Goal: Task Accomplishment & Management: Manage account settings

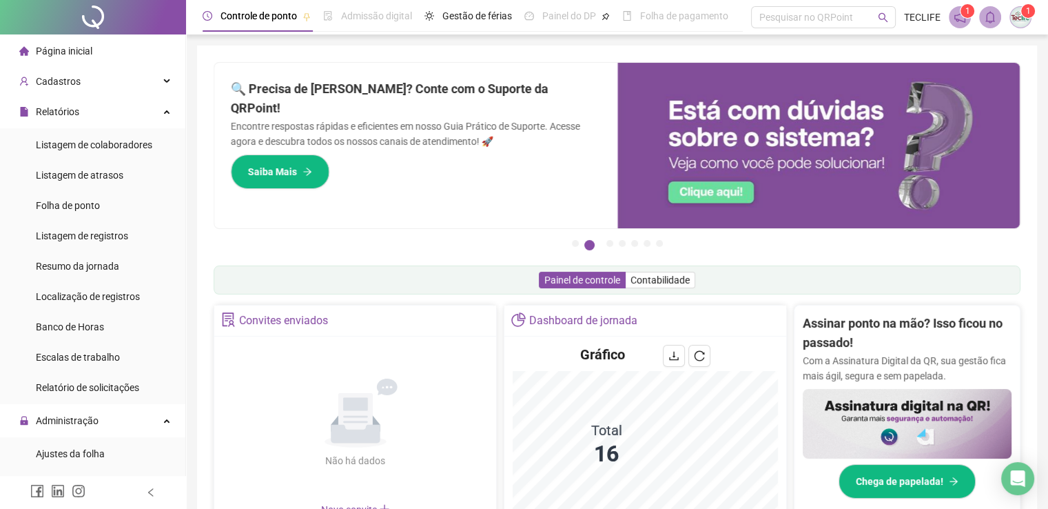
click at [58, 56] on span "Página inicial" at bounding box center [64, 50] width 57 height 11
click at [65, 46] on span "Página inicial" at bounding box center [64, 50] width 57 height 11
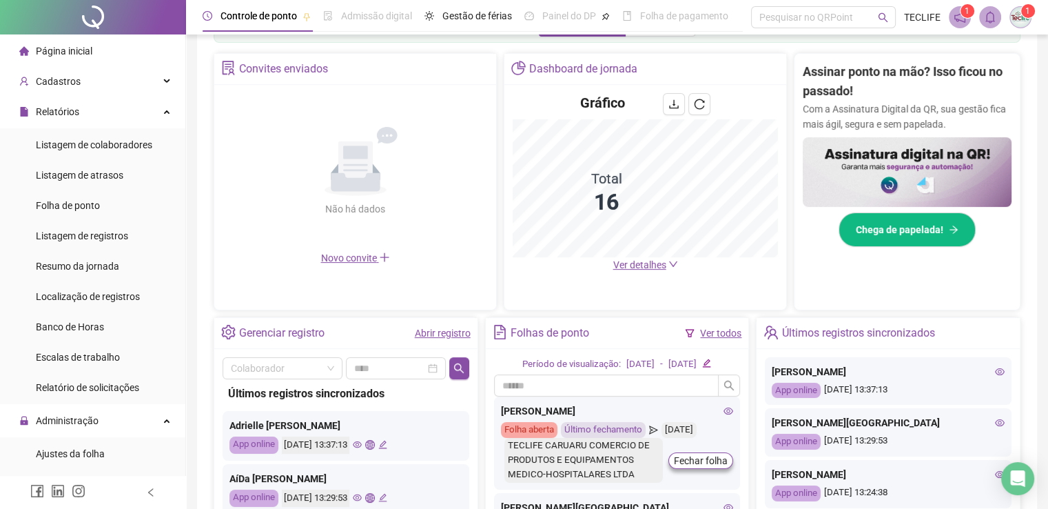
scroll to position [276, 0]
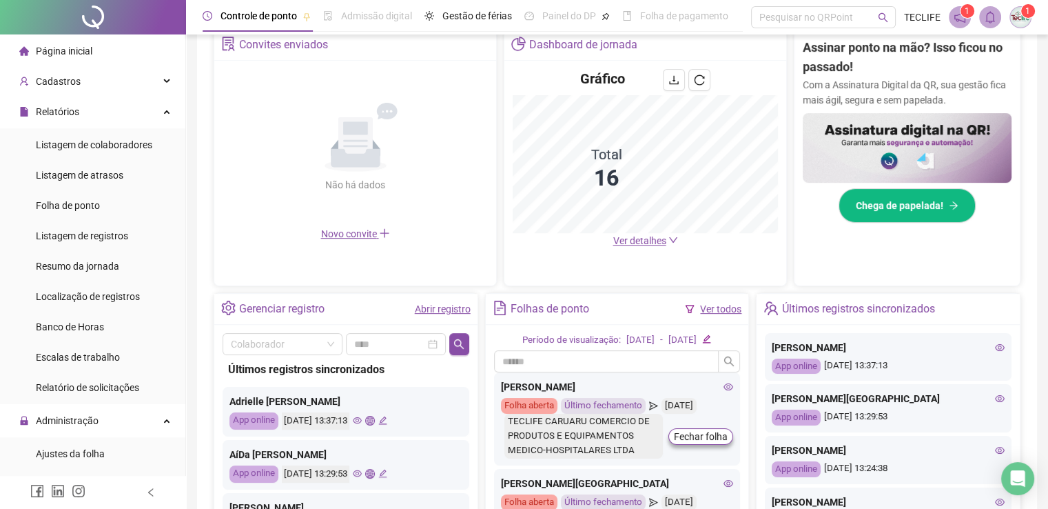
click at [715, 309] on link "Ver todos" at bounding box center [720, 308] width 41 height 11
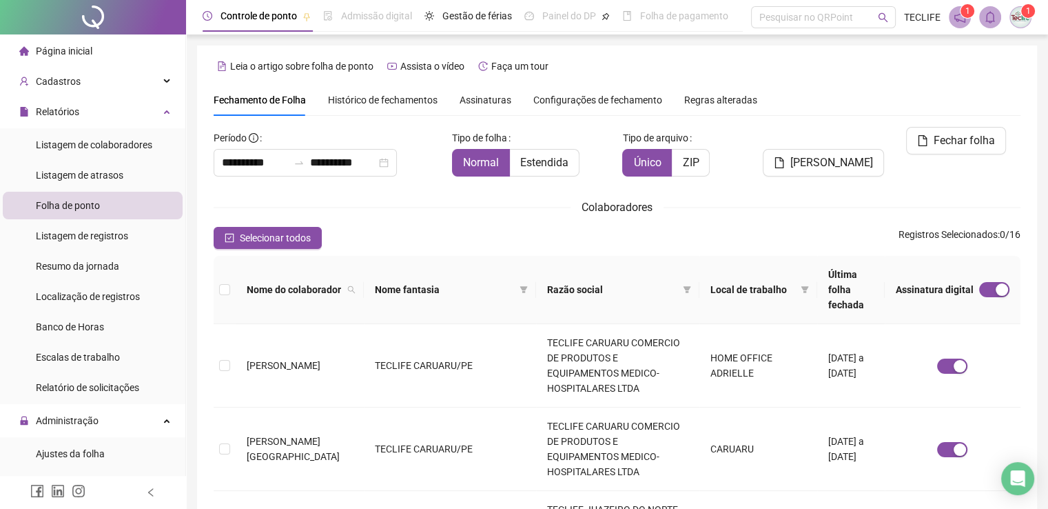
click at [388, 101] on span "Histórico de fechamentos" at bounding box center [383, 99] width 110 height 11
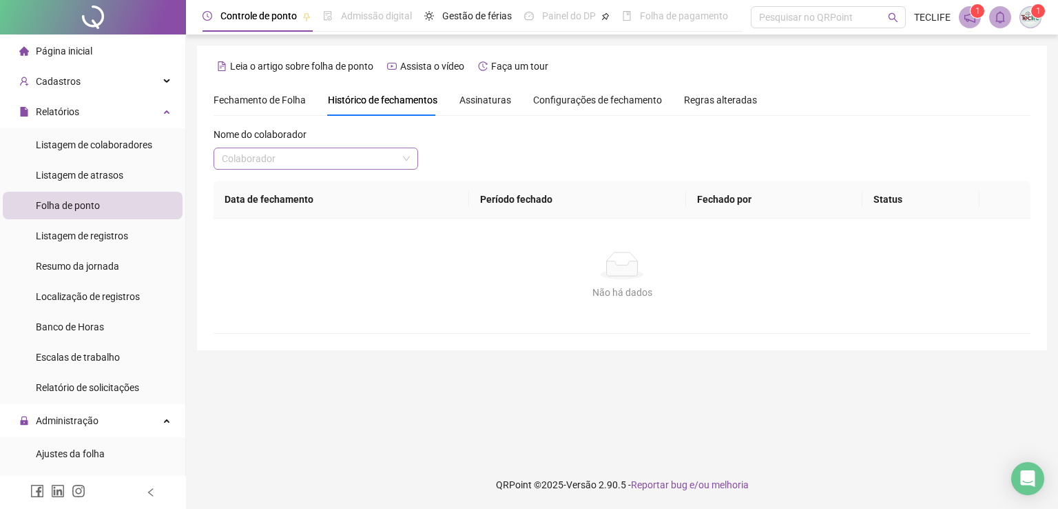
click at [342, 154] on input "search" at bounding box center [310, 158] width 176 height 21
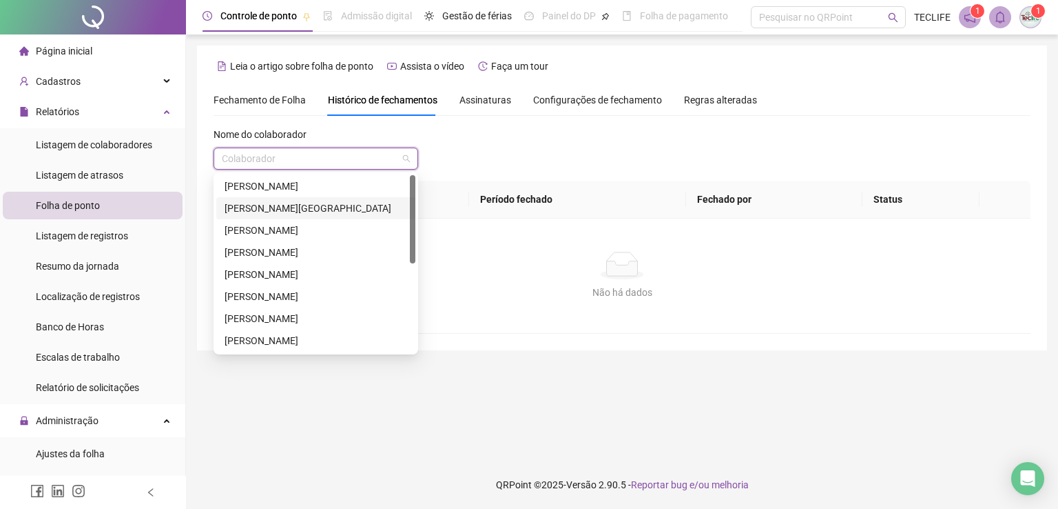
click at [302, 209] on div "[PERSON_NAME][GEOGRAPHIC_DATA]" at bounding box center [316, 208] width 183 height 15
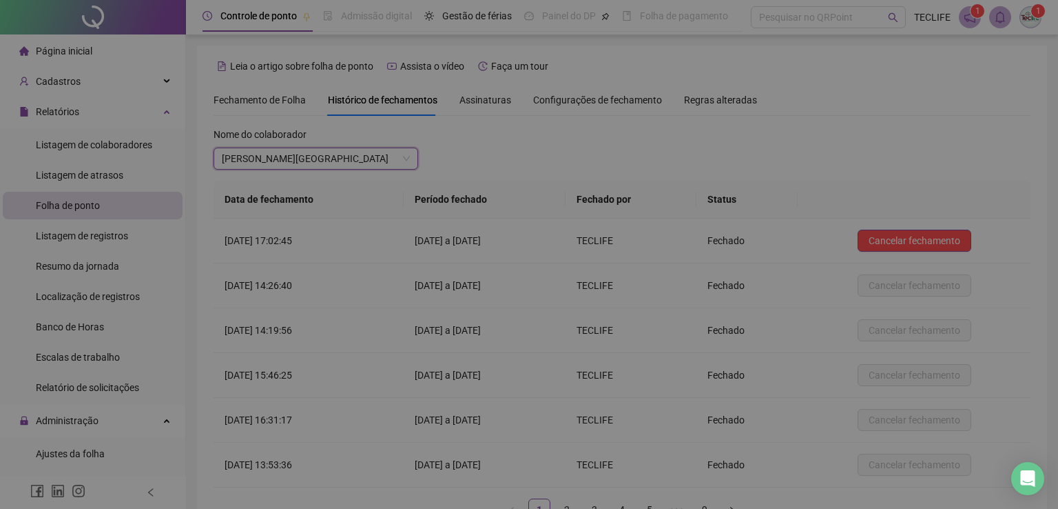
scroll to position [98, 0]
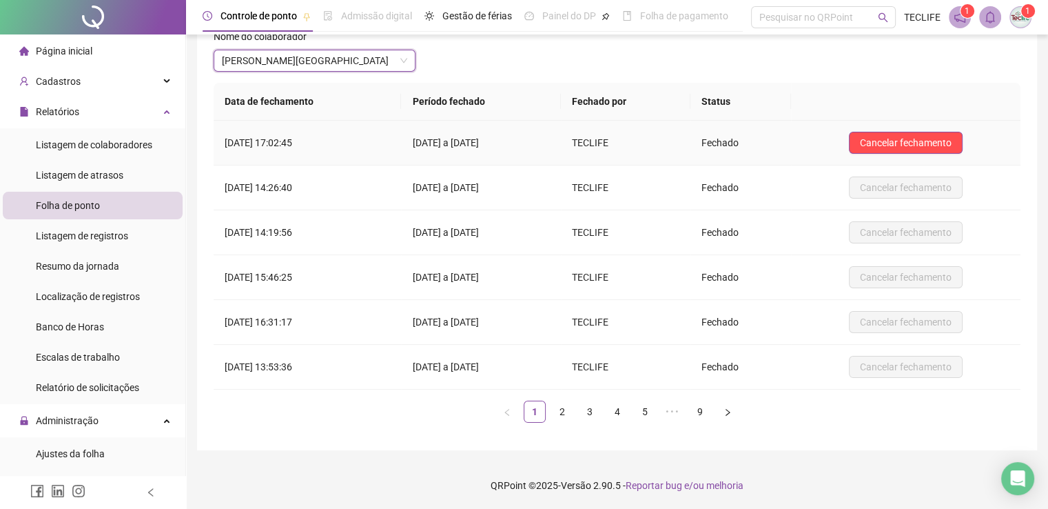
click at [914, 130] on td "Cancelar fechamento" at bounding box center [905, 143] width 229 height 45
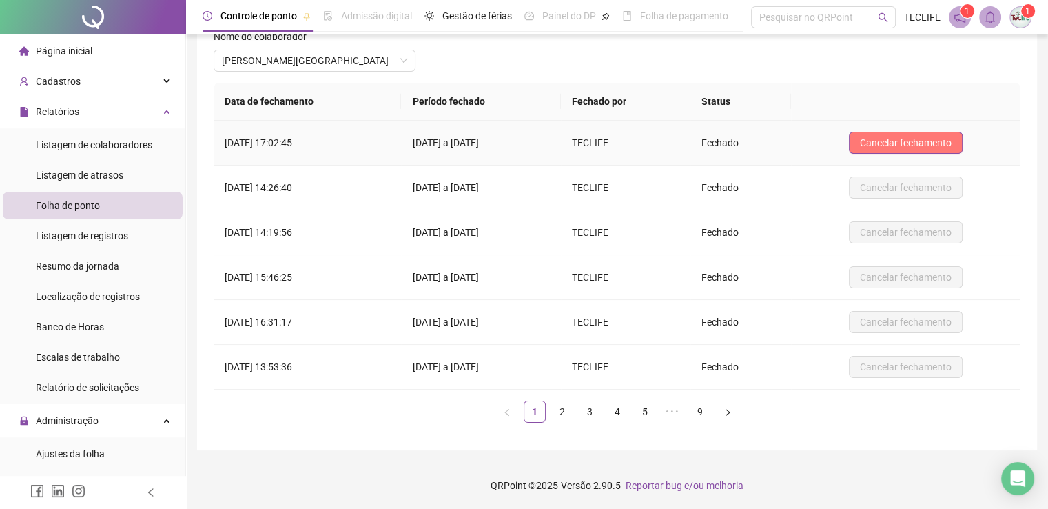
click at [912, 139] on span "Cancelar fechamento" at bounding box center [906, 142] width 92 height 15
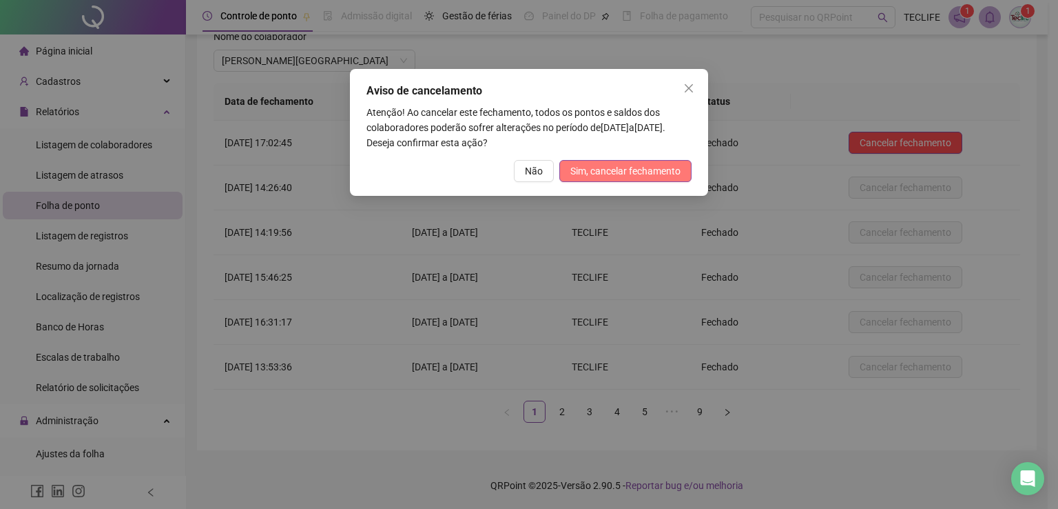
click at [652, 177] on span "Sim, cancelar fechamento" at bounding box center [626, 170] width 110 height 15
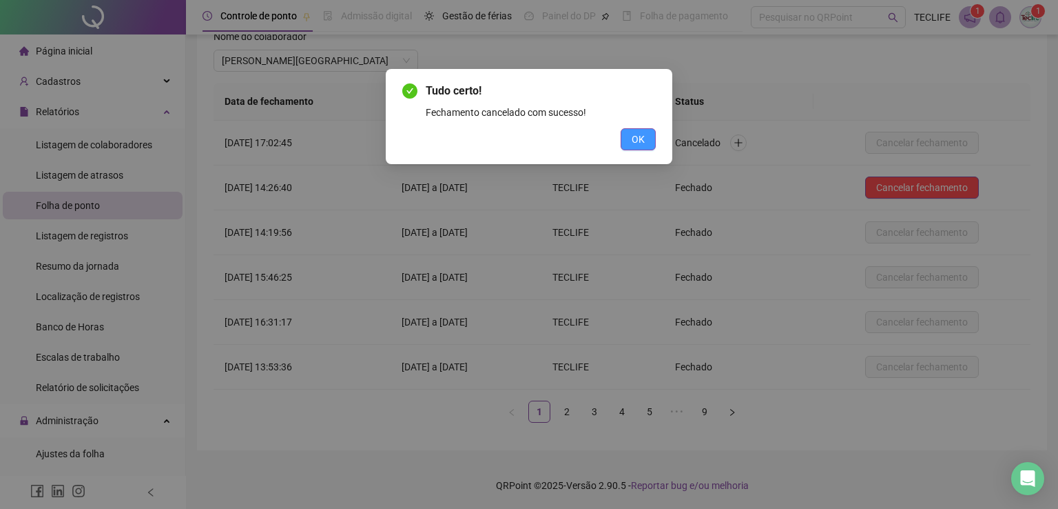
click at [642, 149] on button "OK" at bounding box center [638, 139] width 35 height 22
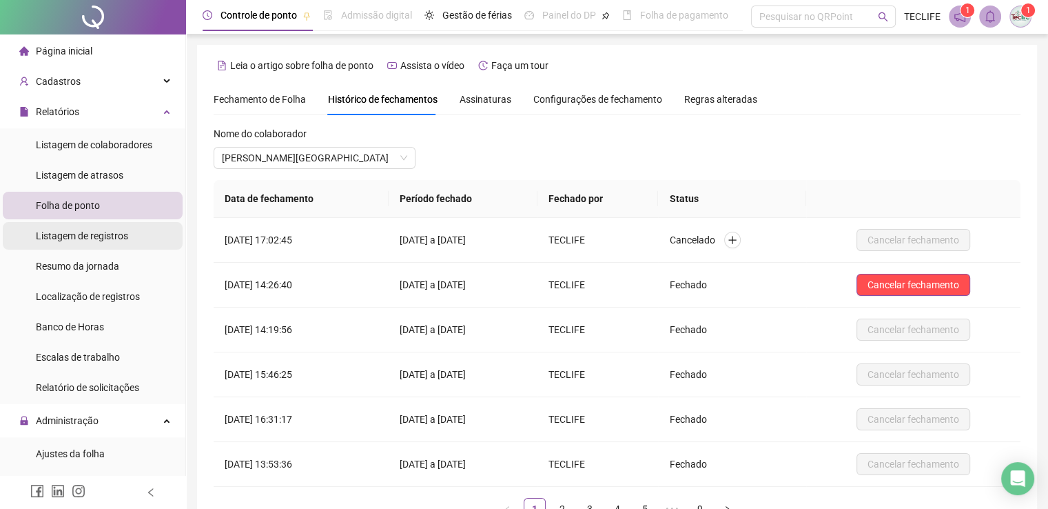
scroll to position [0, 0]
click at [66, 50] on span "Página inicial" at bounding box center [64, 50] width 57 height 11
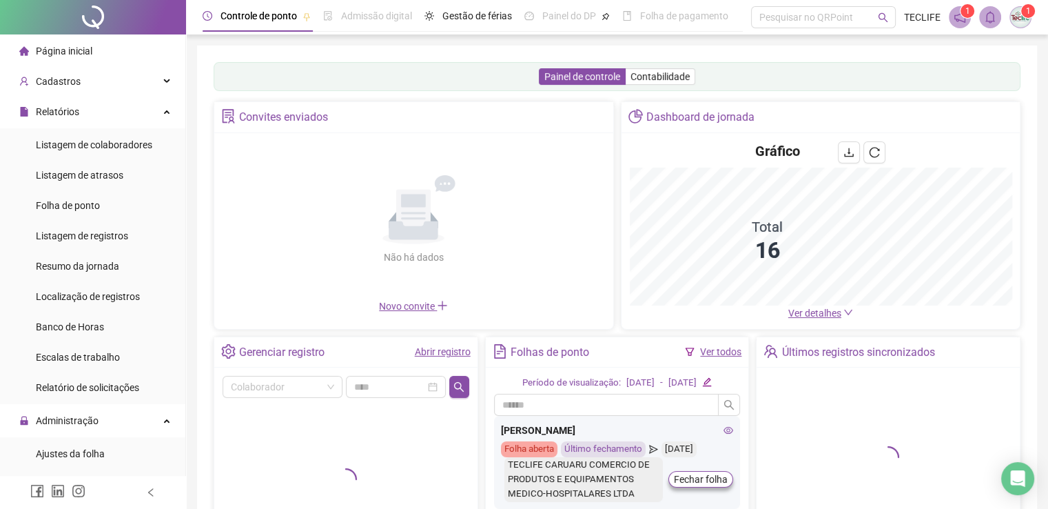
click at [719, 348] on link "Ver todos" at bounding box center [720, 351] width 41 height 11
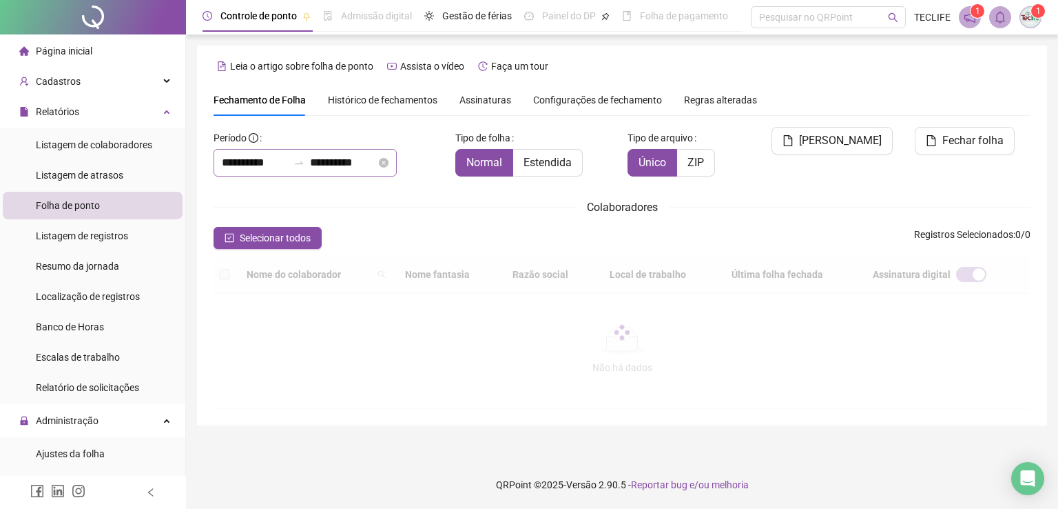
click at [259, 198] on div "Colaboradores" at bounding box center [622, 206] width 817 height 17
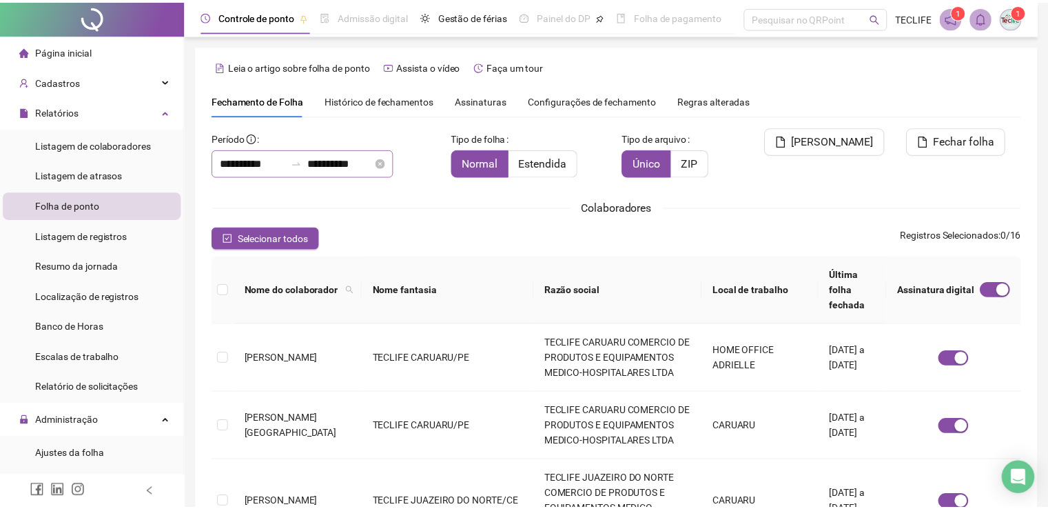
scroll to position [28, 0]
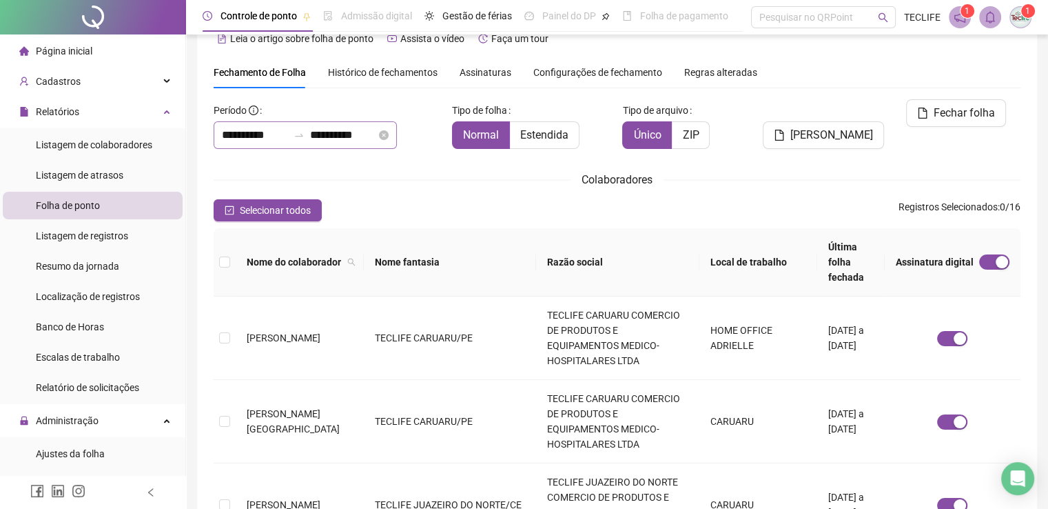
click at [263, 147] on div "**********" at bounding box center [305, 135] width 183 height 28
click at [254, 127] on input "**********" at bounding box center [255, 135] width 66 height 17
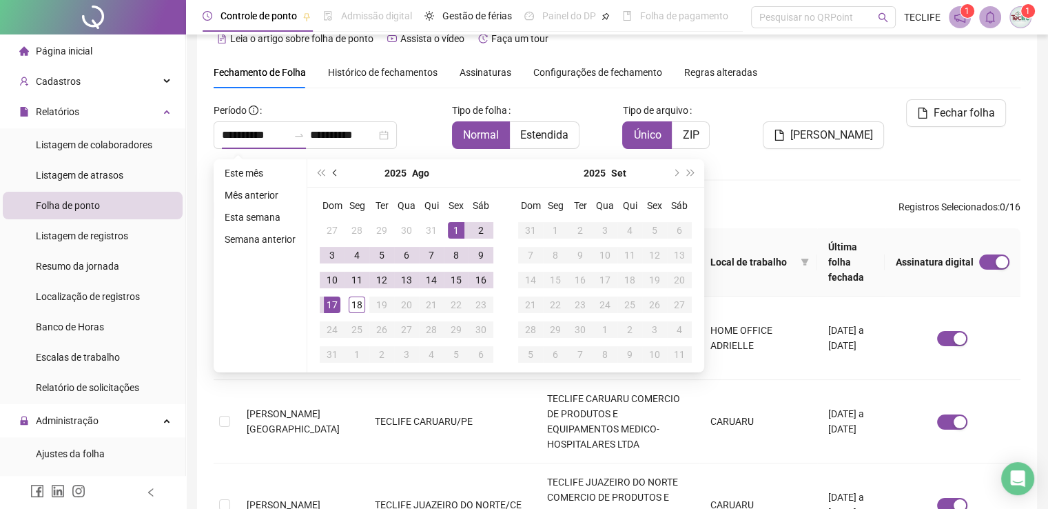
click at [335, 177] on button "prev-year" at bounding box center [335, 173] width 15 height 28
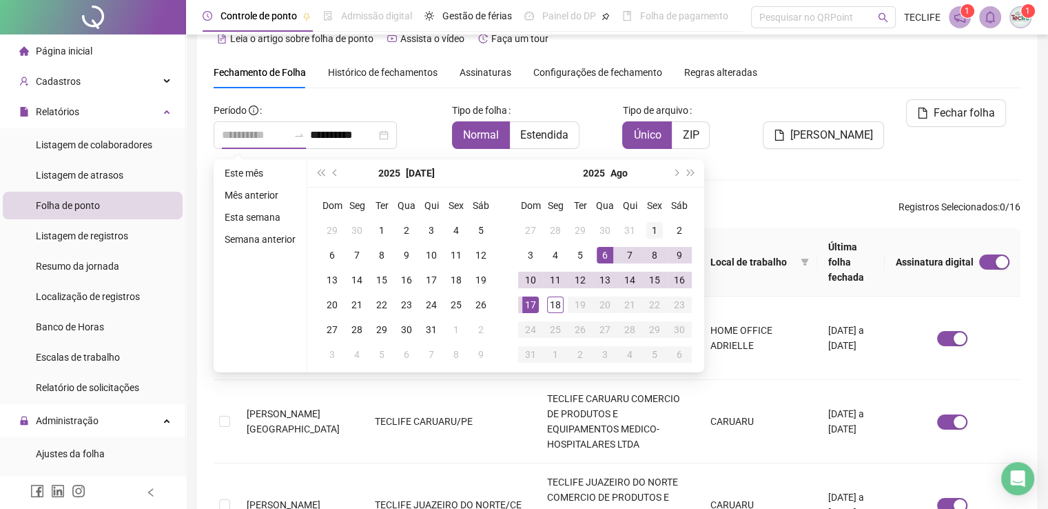
type input "**********"
click at [652, 227] on div "1" at bounding box center [654, 230] width 17 height 17
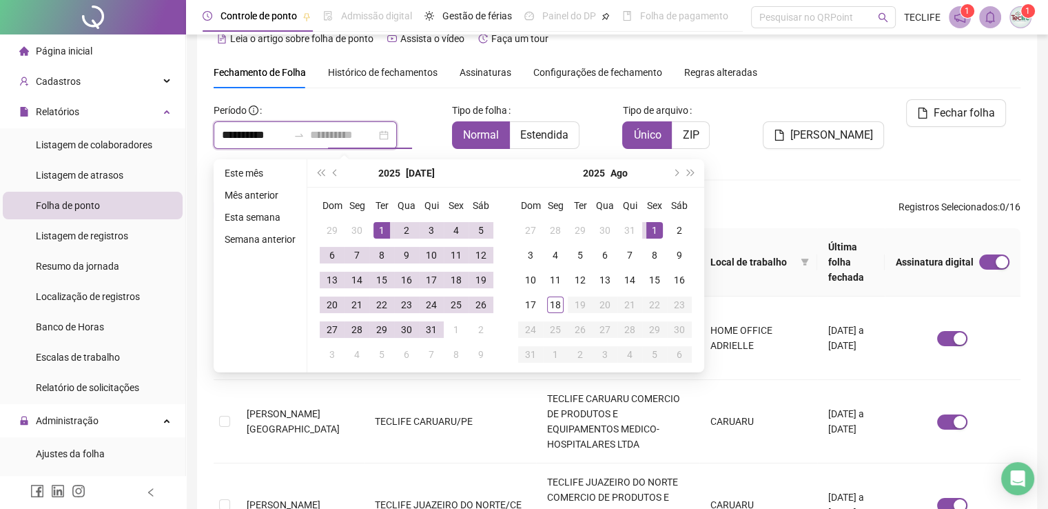
type input "**********"
click at [380, 223] on div "1" at bounding box center [381, 230] width 17 height 17
type input "**********"
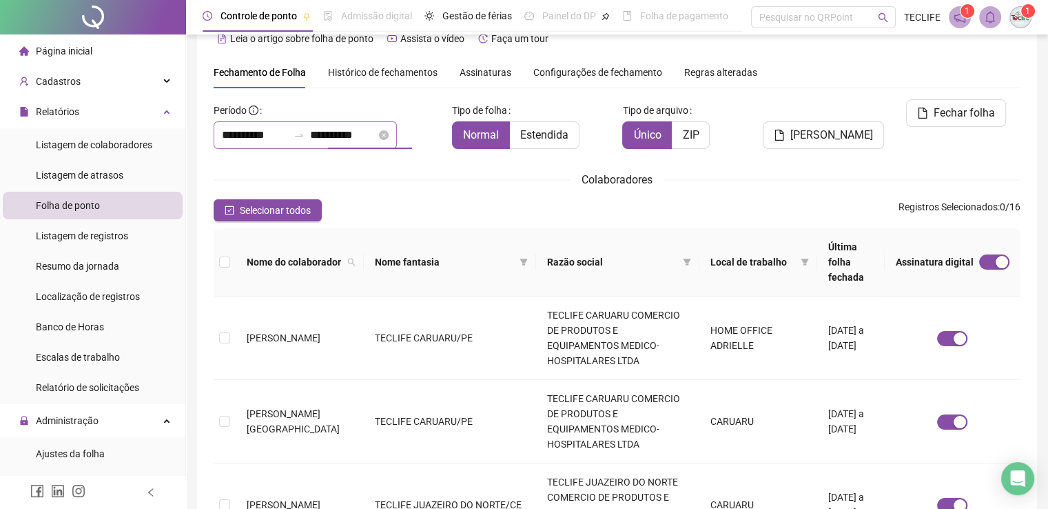
click at [380, 229] on th "Nome fantasia" at bounding box center [450, 262] width 172 height 68
click at [435, 327] on td "TECLIFE CARUARU/PE" at bounding box center [450, 337] width 172 height 83
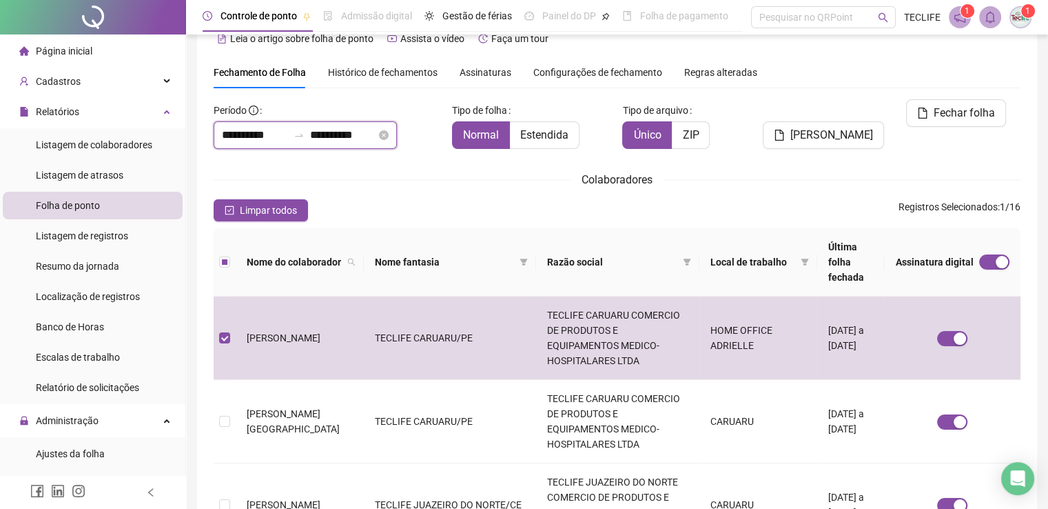
click at [232, 132] on input "**********" at bounding box center [255, 135] width 66 height 17
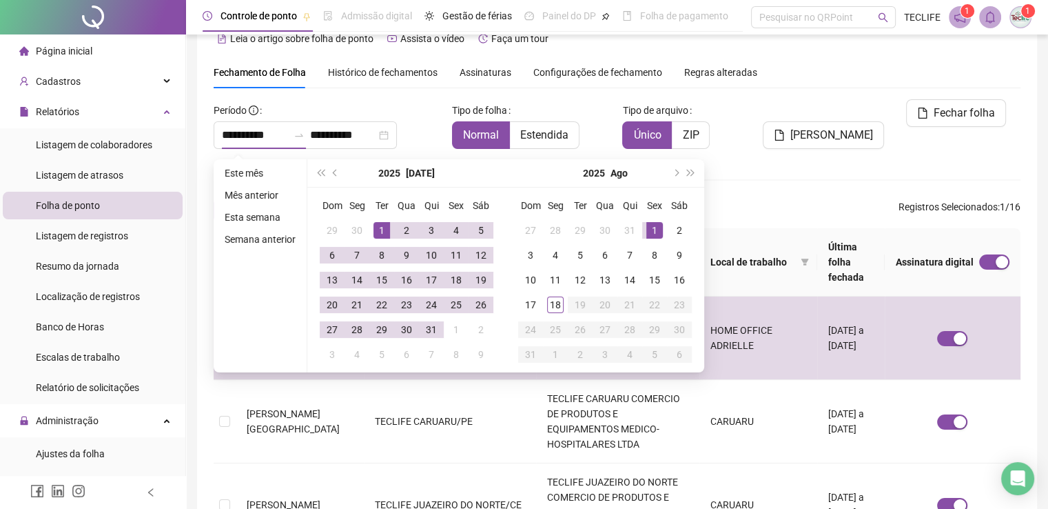
click at [380, 229] on div "1" at bounding box center [381, 230] width 17 height 17
type input "**********"
click at [428, 329] on div "31" at bounding box center [431, 329] width 17 height 17
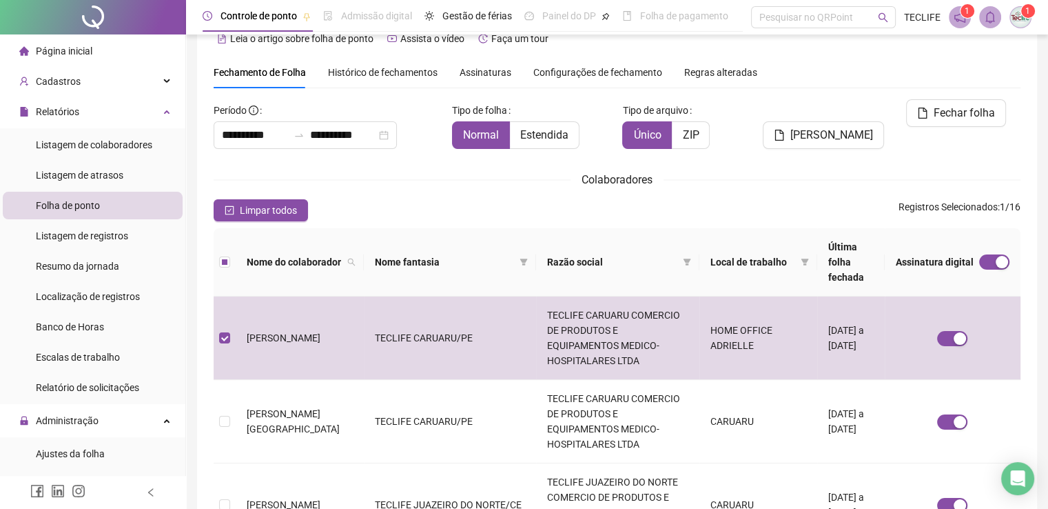
click at [780, 182] on div "Colaboradores" at bounding box center [617, 179] width 807 height 17
click at [235, 216] on button "Limpar todos" at bounding box center [261, 210] width 94 height 22
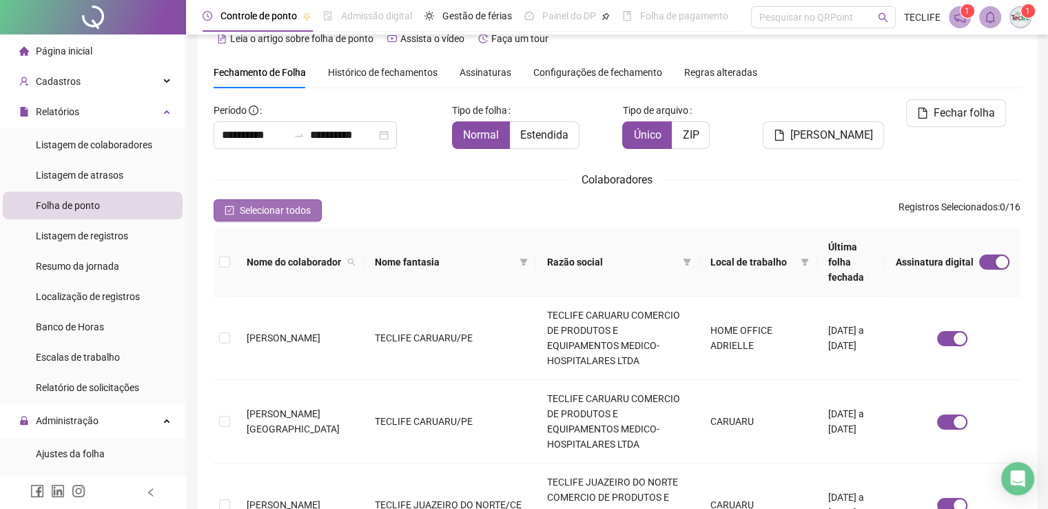
click at [234, 216] on button "Selecionar todos" at bounding box center [268, 210] width 108 height 22
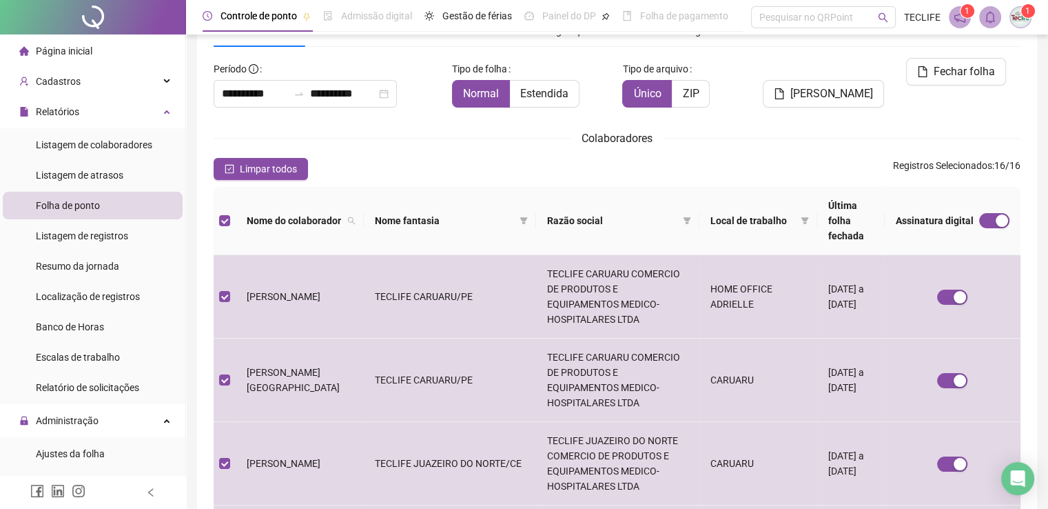
scroll to position [540, 0]
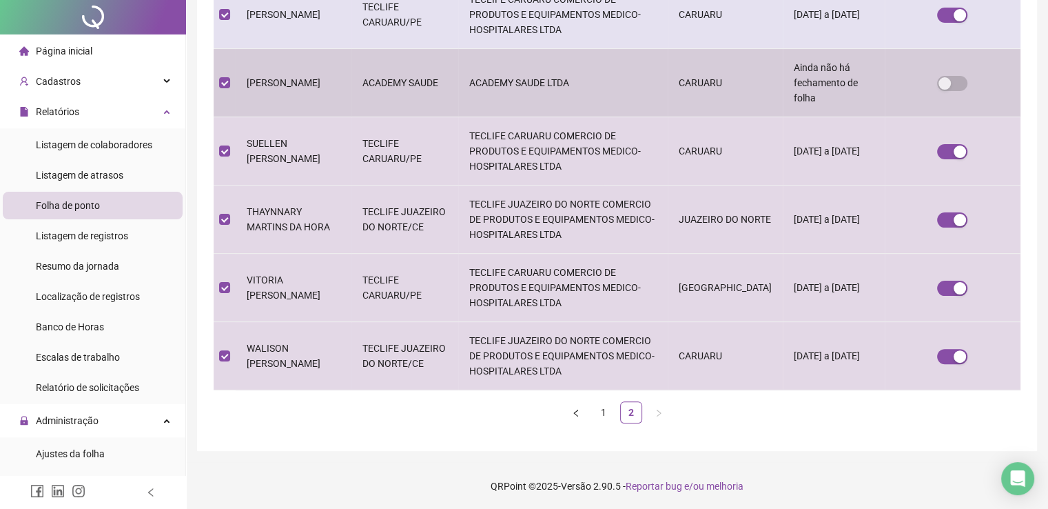
scroll to position [0, 0]
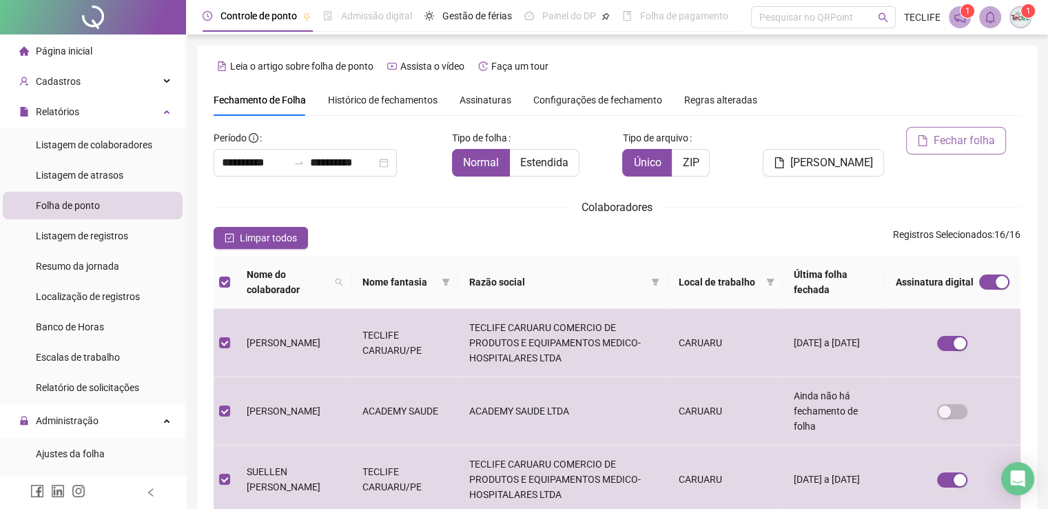
click at [947, 141] on span "Fechar folha" at bounding box center [964, 140] width 61 height 17
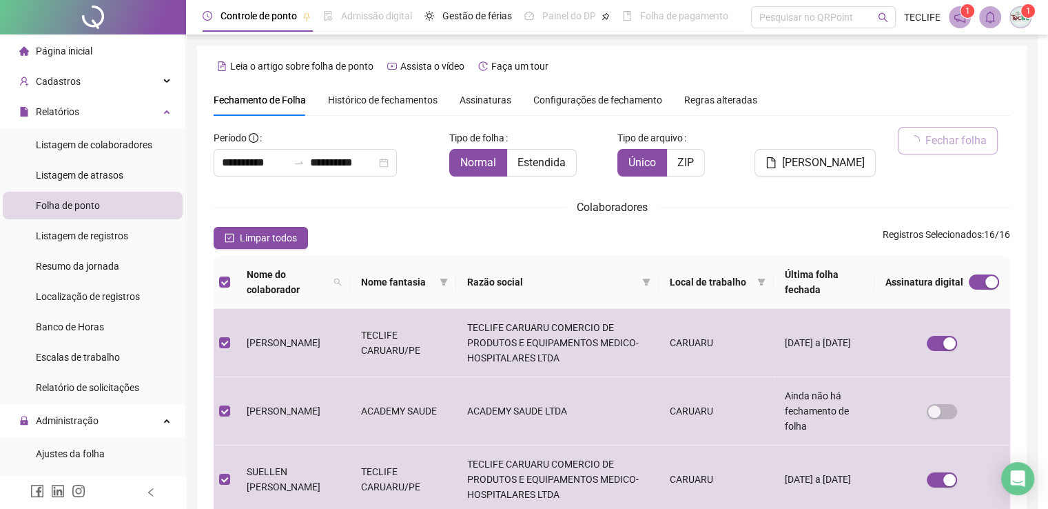
scroll to position [28, 0]
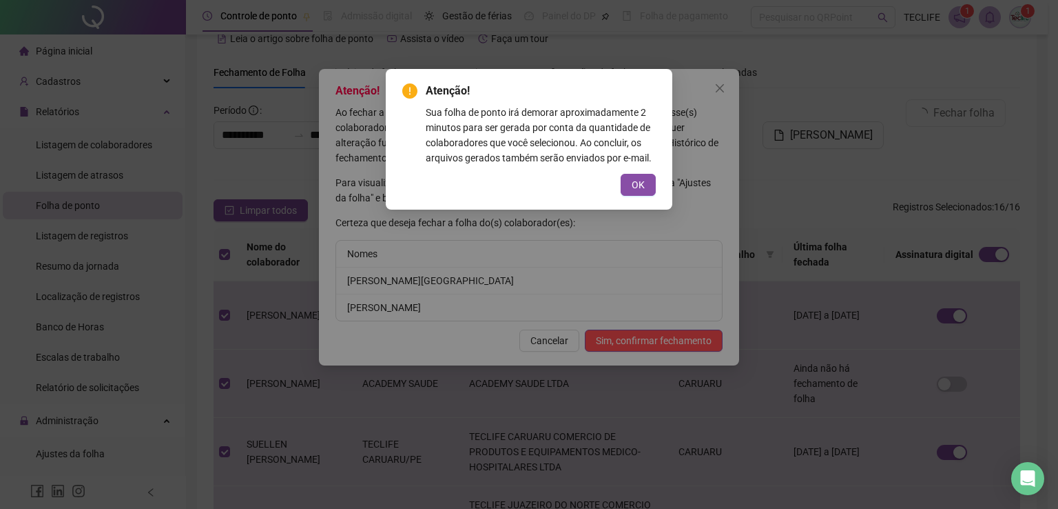
click at [708, 128] on div "Atenção! Sua folha de ponto irá demorar aproximadamente 2 minutos para ser gera…" at bounding box center [529, 254] width 1058 height 509
click at [787, 159] on div "Atenção! Sua folha de ponto irá demorar aproximadamente 2 minutos para ser gera…" at bounding box center [529, 254] width 1058 height 509
click at [788, 156] on div "Atenção! Sua folha de ponto irá demorar aproximadamente 2 minutos para ser gera…" at bounding box center [529, 254] width 1058 height 509
drag, startPoint x: 637, startPoint y: 184, endPoint x: 628, endPoint y: 196, distance: 14.3
click at [637, 184] on span "OK" at bounding box center [638, 184] width 13 height 15
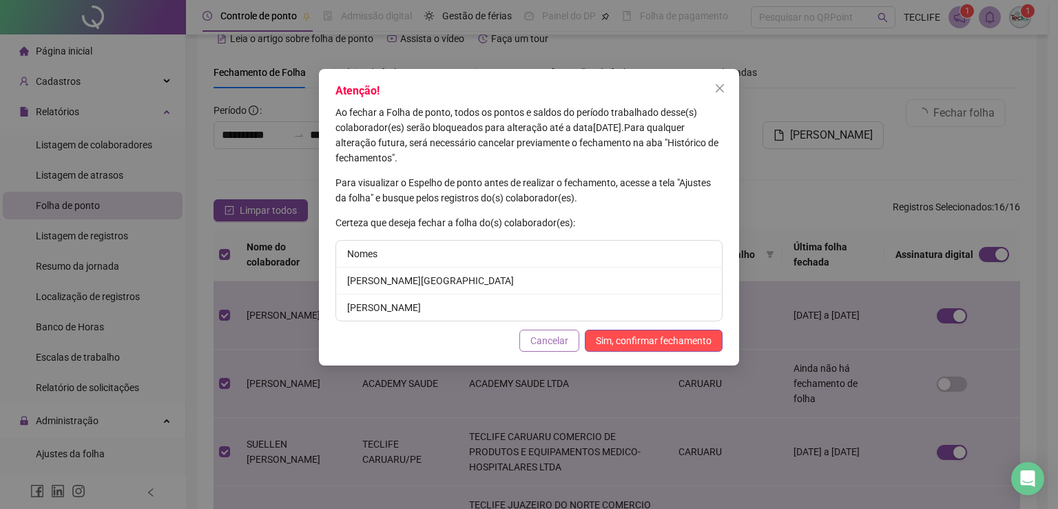
click at [555, 342] on span "Cancelar" at bounding box center [550, 340] width 38 height 15
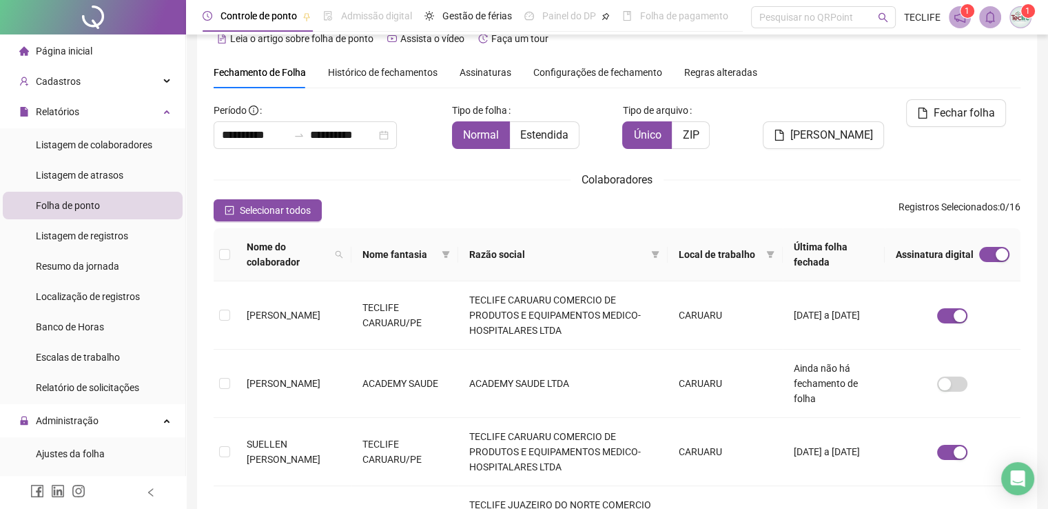
click at [1010, 249] on th "Assinatura digital" at bounding box center [953, 254] width 136 height 53
click at [1003, 255] on div "button" at bounding box center [1002, 254] width 12 height 12
click at [979, 256] on span "button" at bounding box center [994, 254] width 30 height 15
click at [573, 74] on span "Configurações de fechamento" at bounding box center [597, 73] width 129 height 10
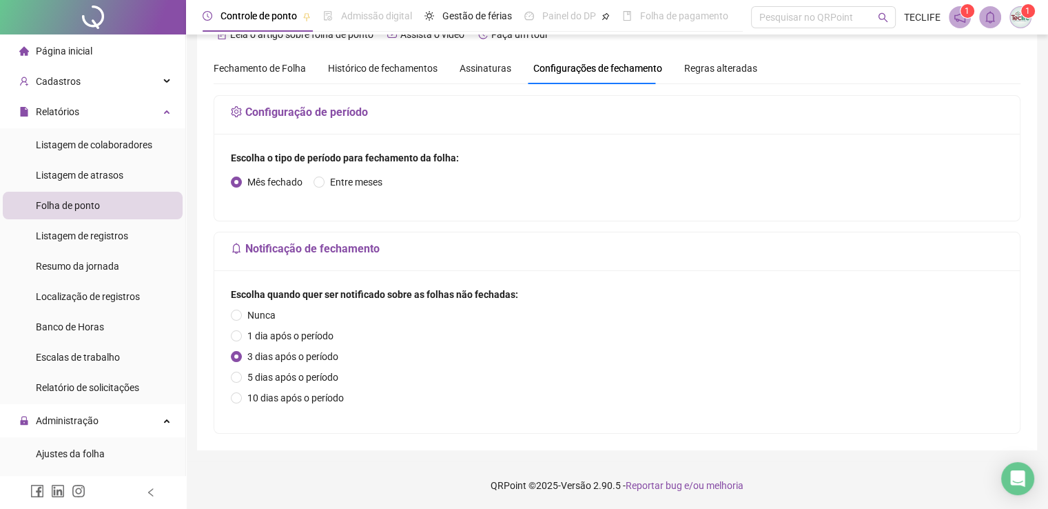
scroll to position [0, 0]
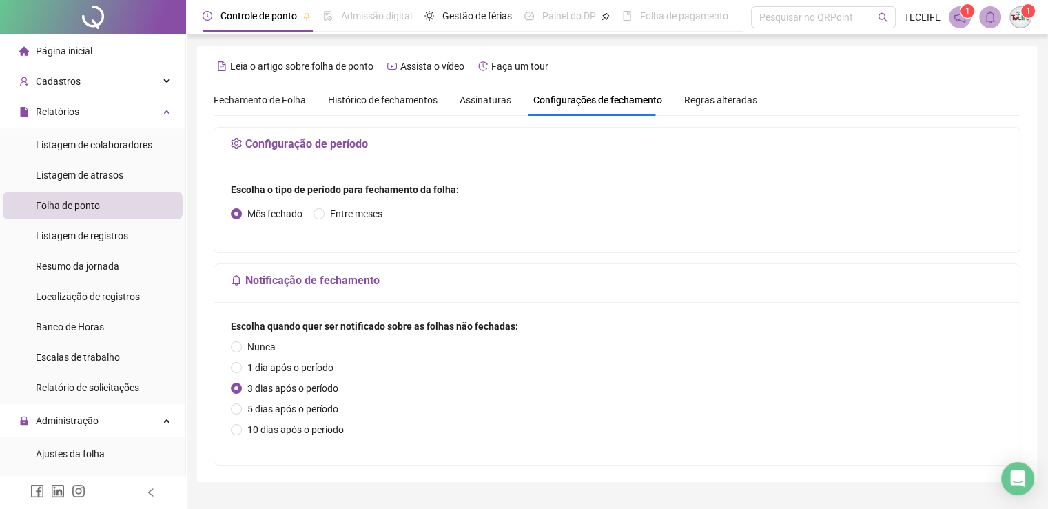
click at [730, 103] on span "Regras alteradas" at bounding box center [720, 100] width 73 height 10
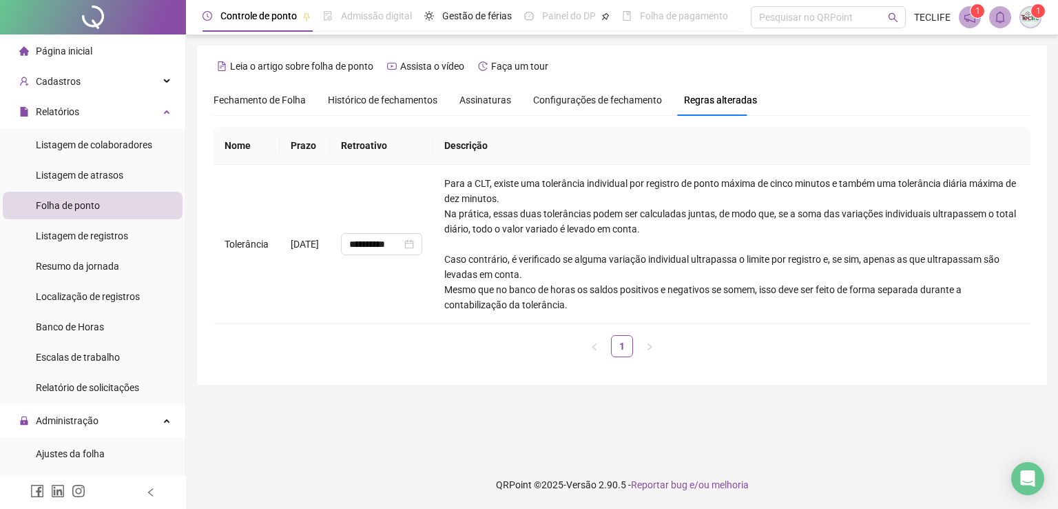
click at [256, 97] on span "Fechamento de Folha" at bounding box center [260, 99] width 92 height 11
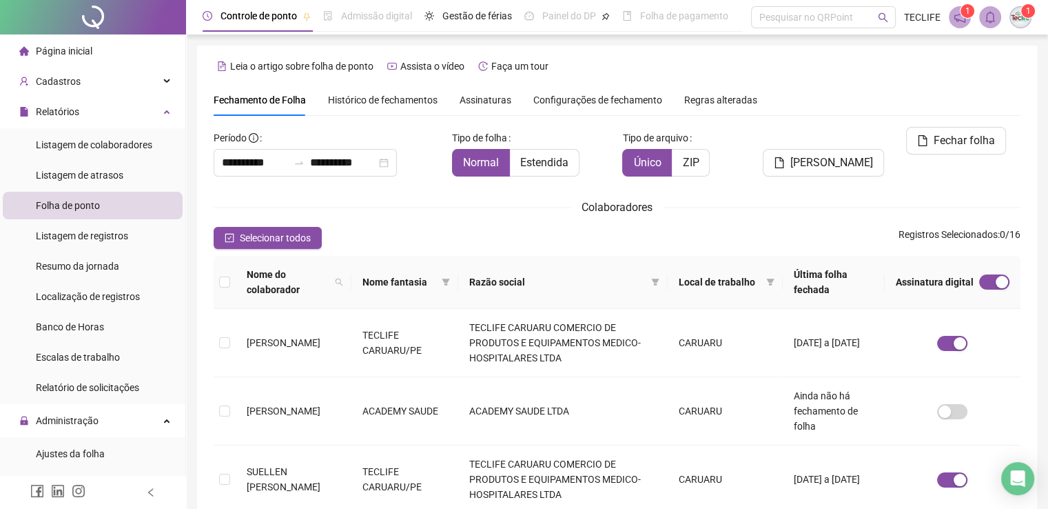
scroll to position [28, 0]
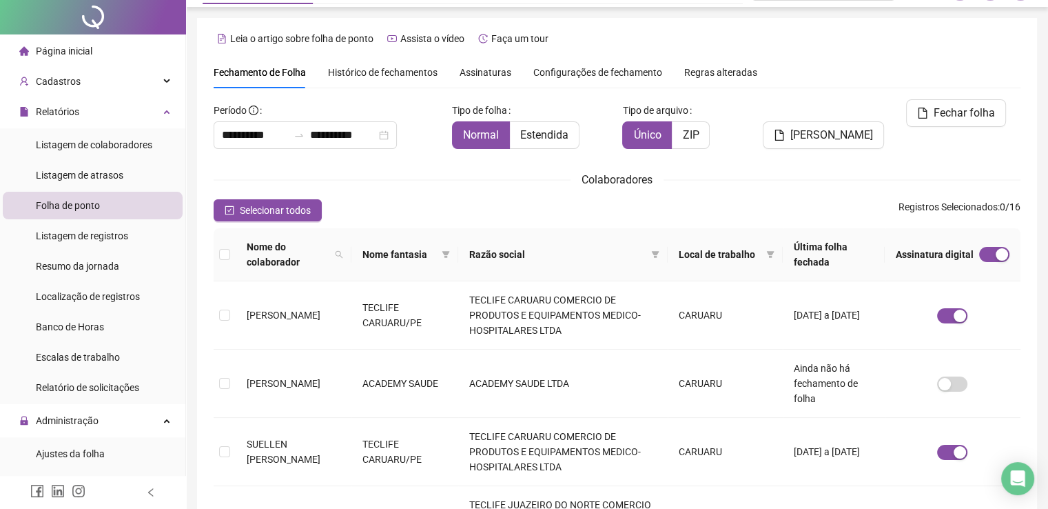
type input "**********"
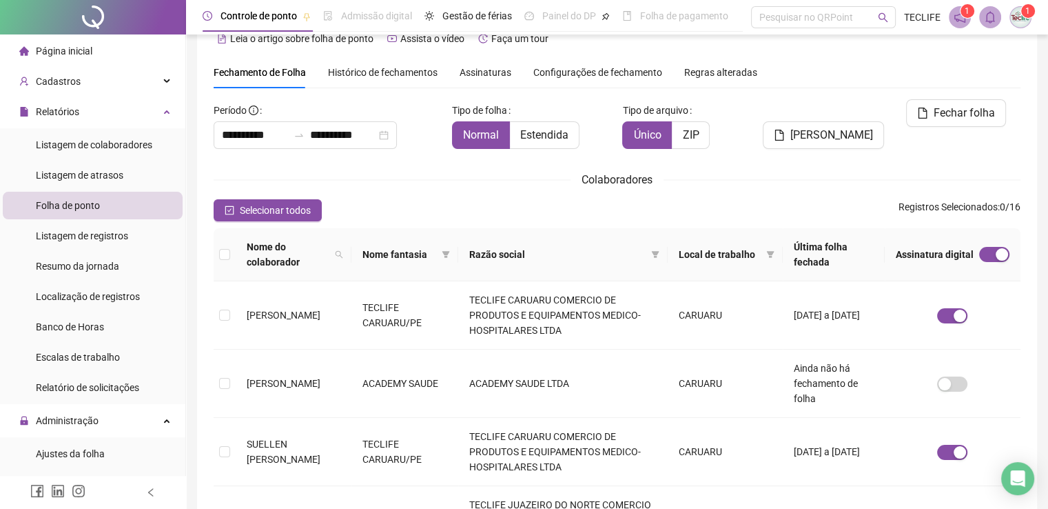
click at [482, 77] on span "Assinaturas" at bounding box center [486, 73] width 52 height 10
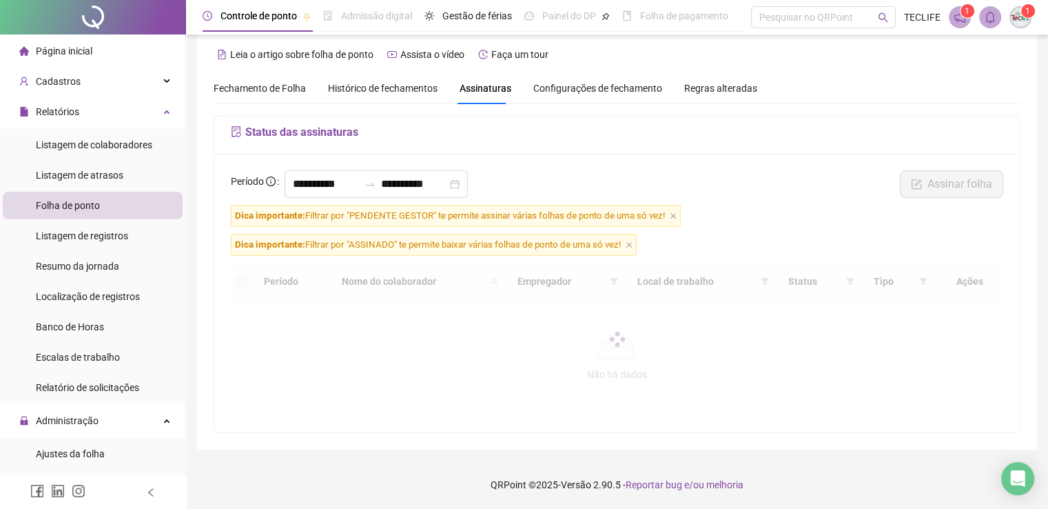
scroll to position [10, 0]
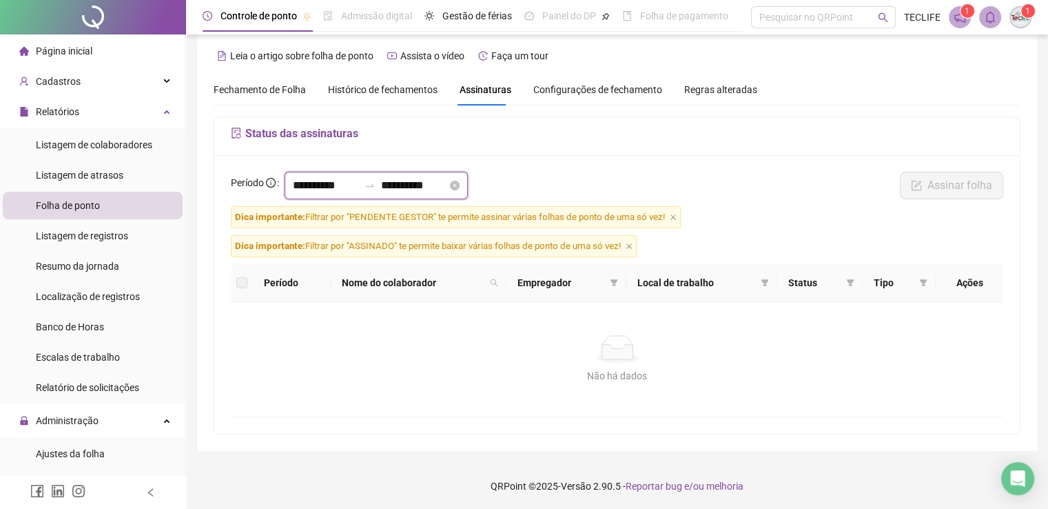
click at [313, 181] on input "**********" at bounding box center [326, 185] width 66 height 17
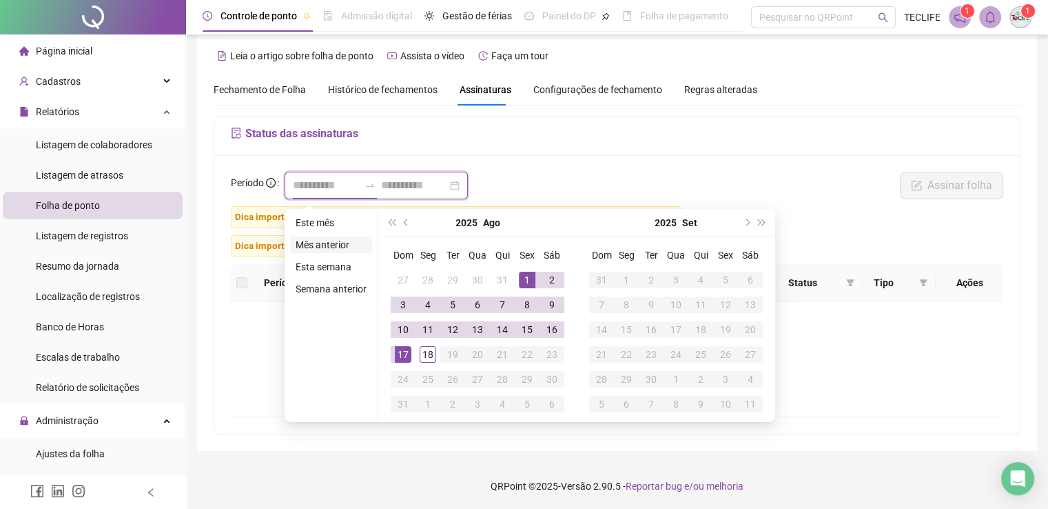
type input "**********"
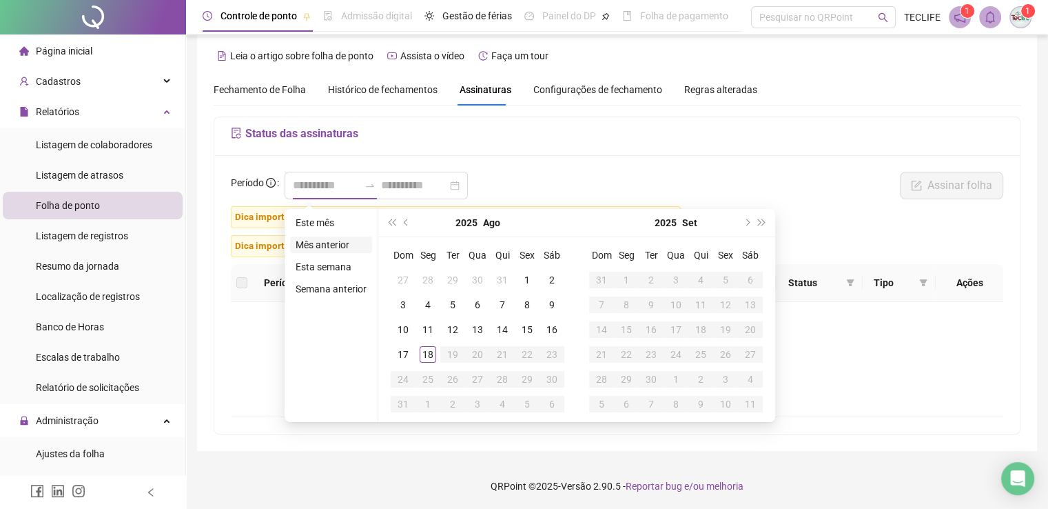
click at [338, 243] on li "Mês anterior" at bounding box center [331, 244] width 82 height 17
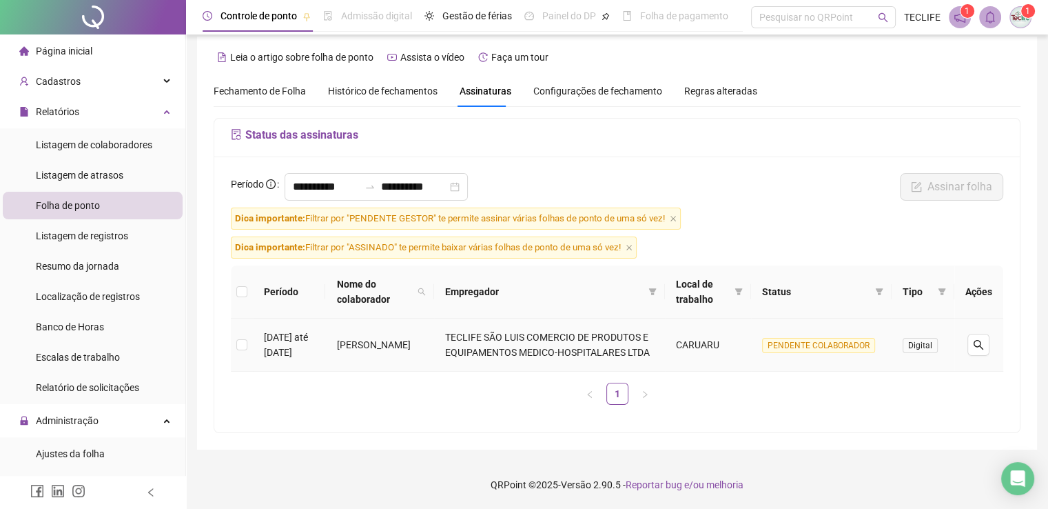
scroll to position [0, 0]
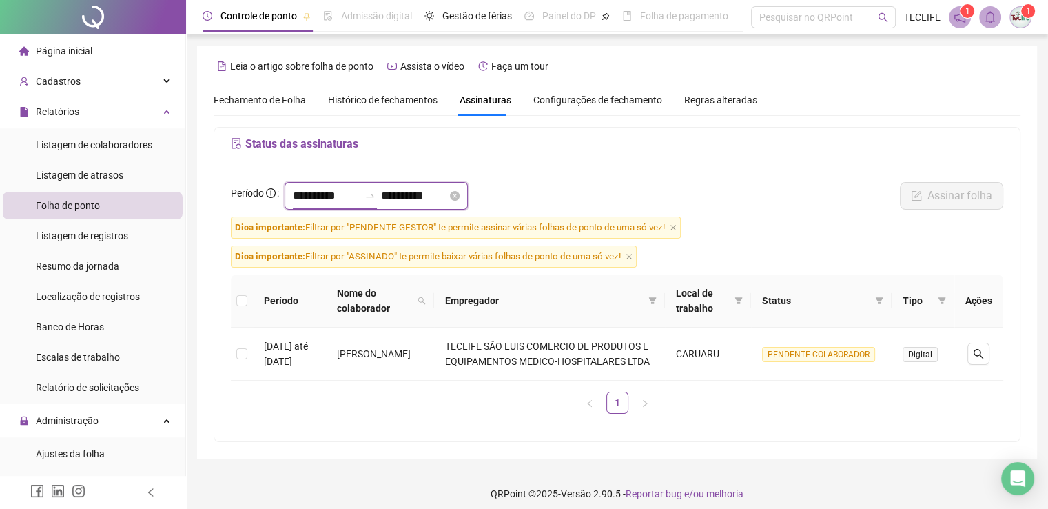
click at [332, 188] on input "**********" at bounding box center [326, 195] width 66 height 17
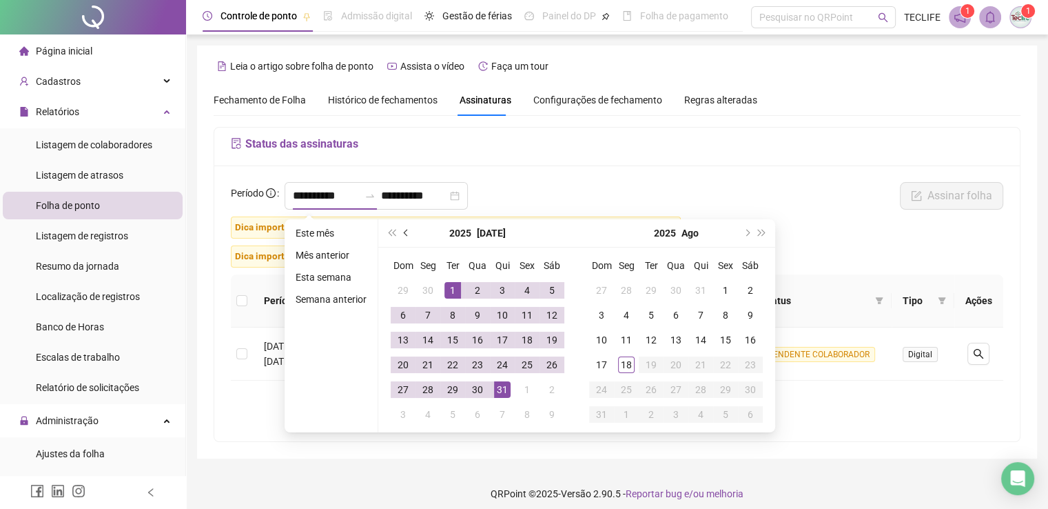
click at [404, 232] on span "prev-year" at bounding box center [407, 232] width 7 height 7
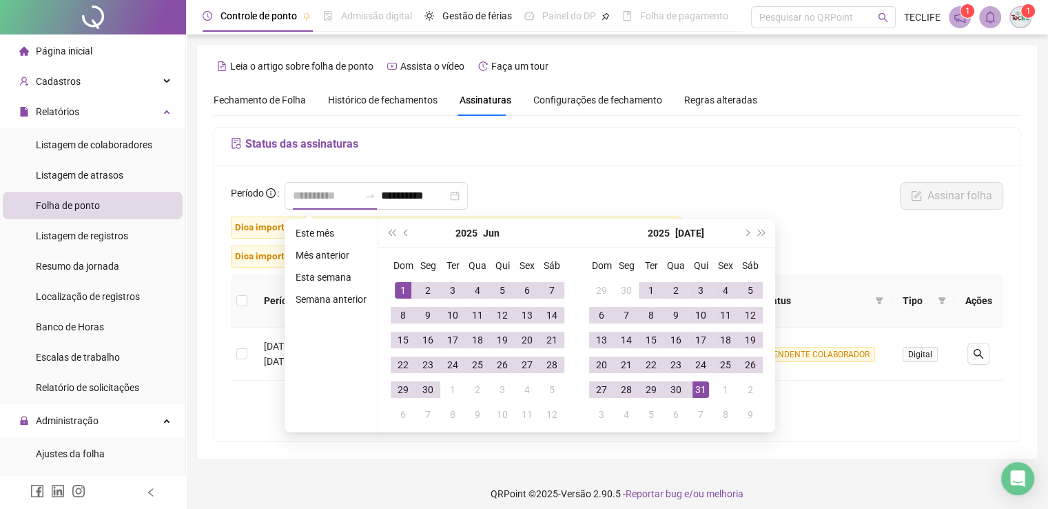
type input "**********"
click at [397, 289] on div "1" at bounding box center [403, 290] width 17 height 17
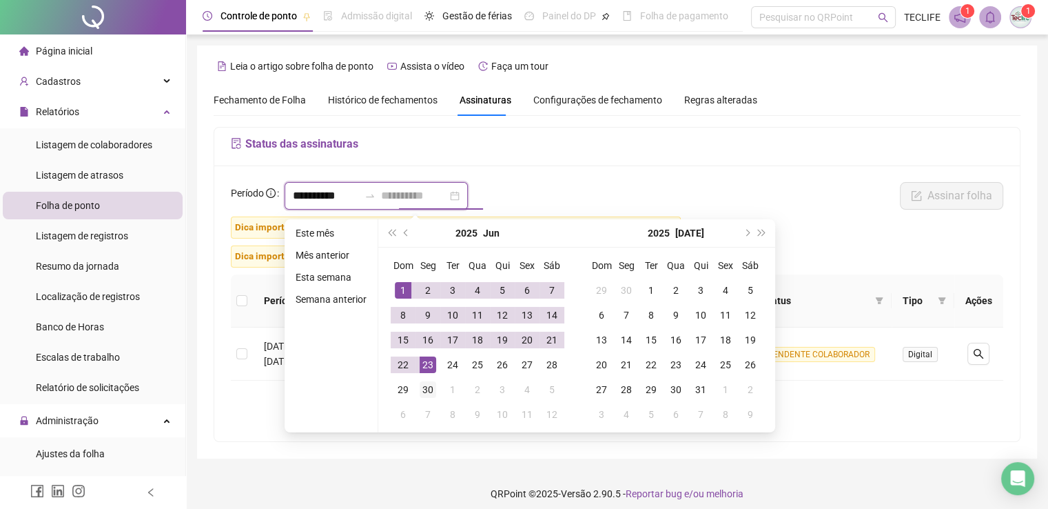
type input "**********"
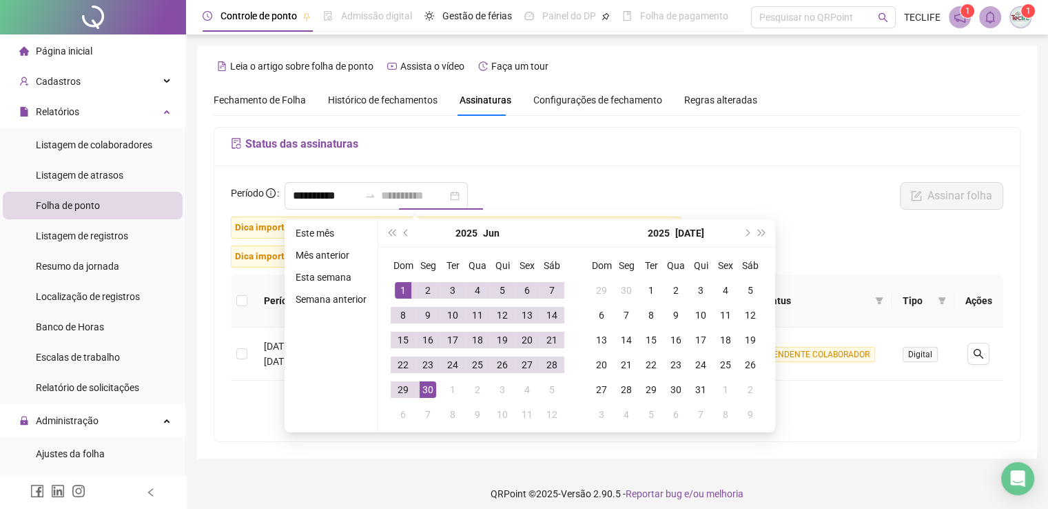
click at [425, 389] on div "30" at bounding box center [428, 389] width 17 height 17
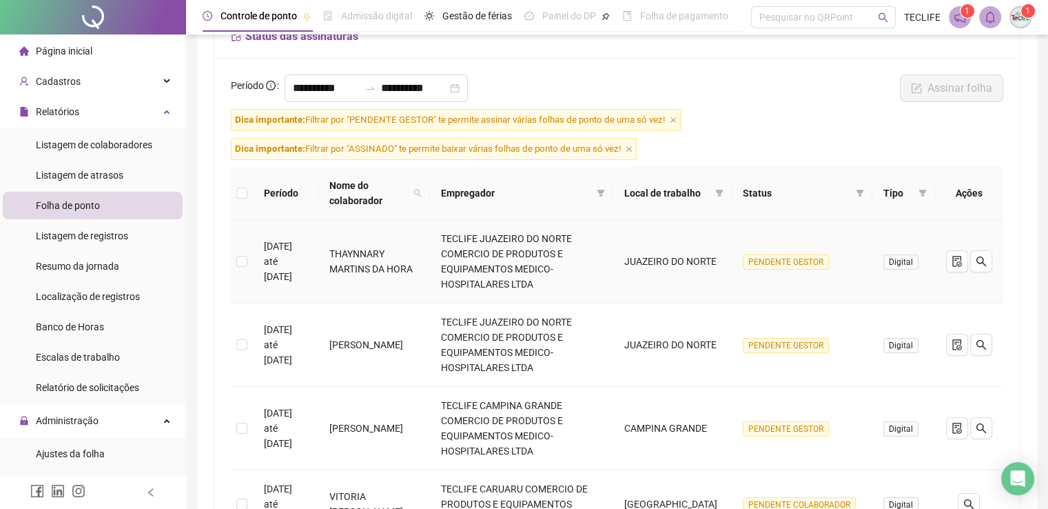
scroll to position [69, 0]
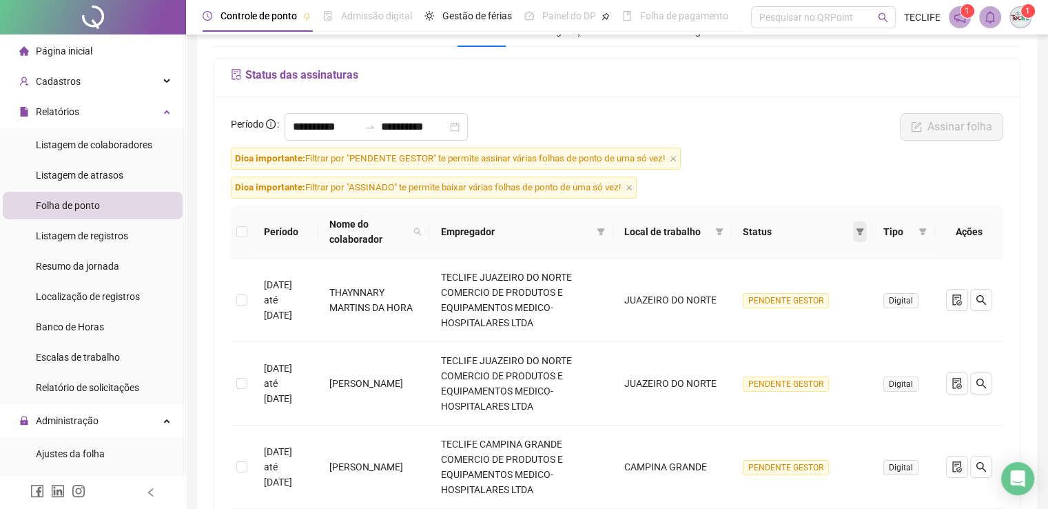
click at [860, 232] on icon "filter" at bounding box center [861, 231] width 8 height 7
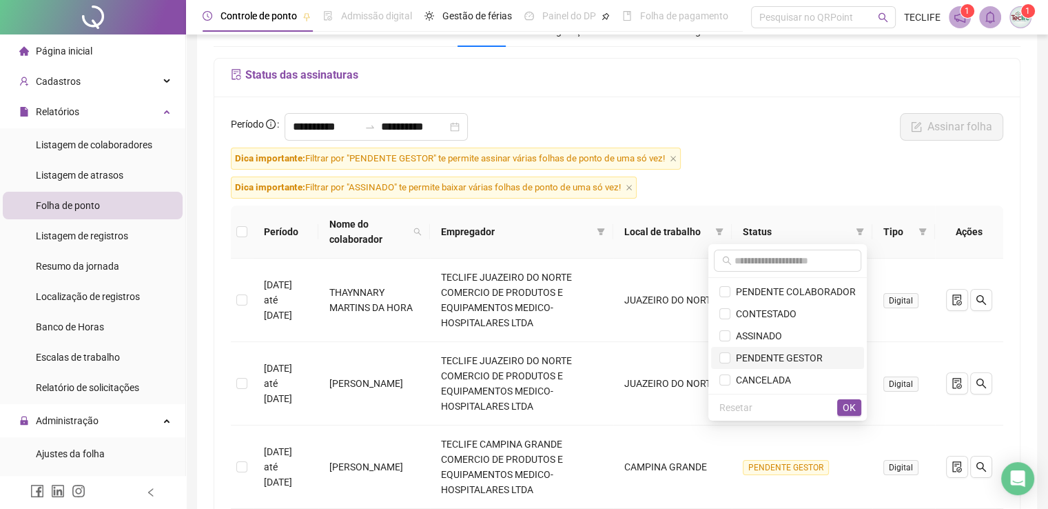
click at [781, 357] on span "PENDENTE GESTOR" at bounding box center [776, 357] width 92 height 11
click at [848, 406] on span "OK" at bounding box center [849, 407] width 13 height 15
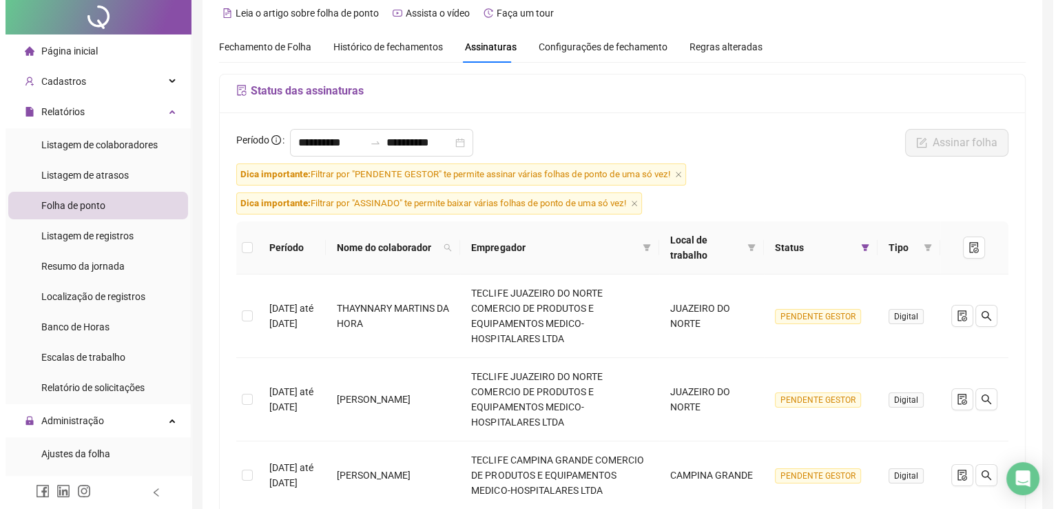
scroll to position [0, 0]
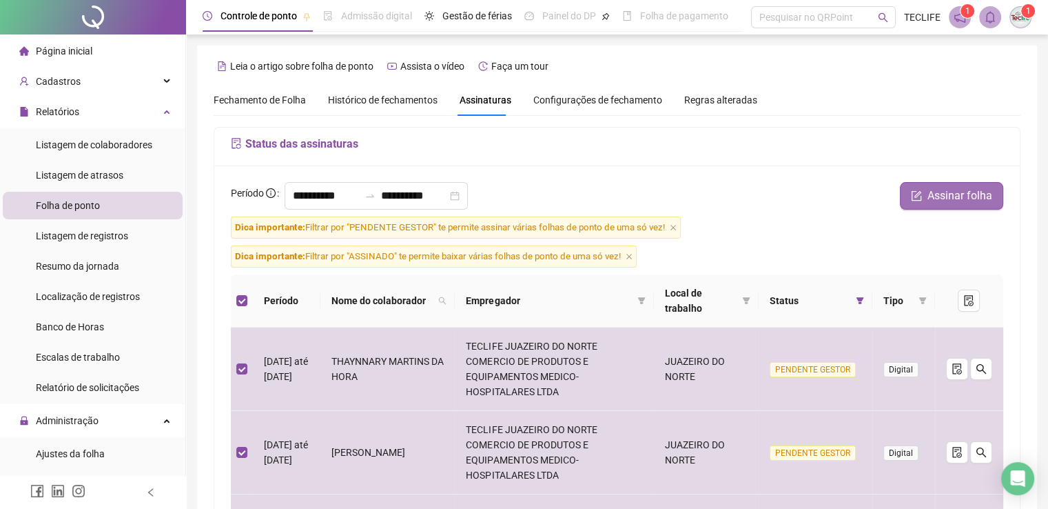
click at [985, 192] on span "Assinar folha" at bounding box center [960, 195] width 65 height 17
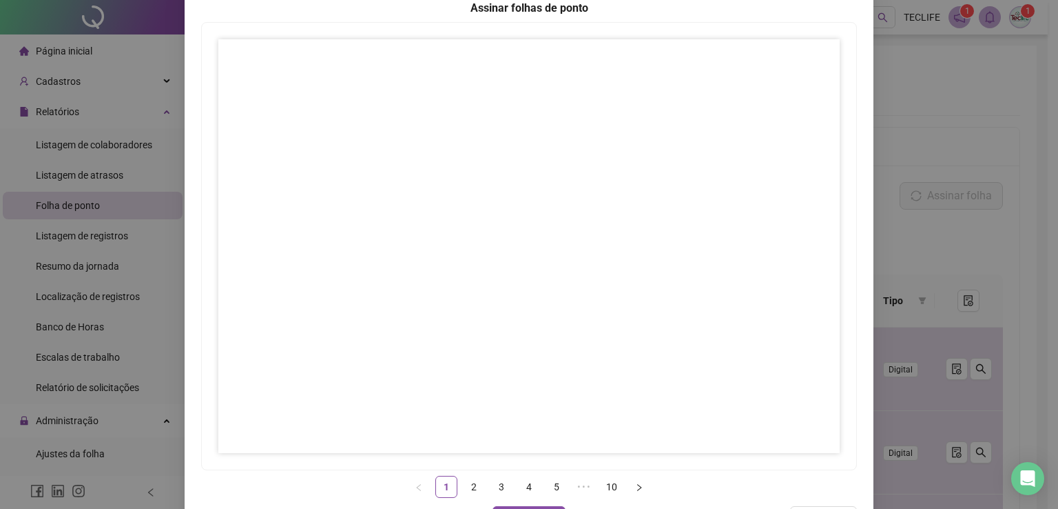
scroll to position [132, 0]
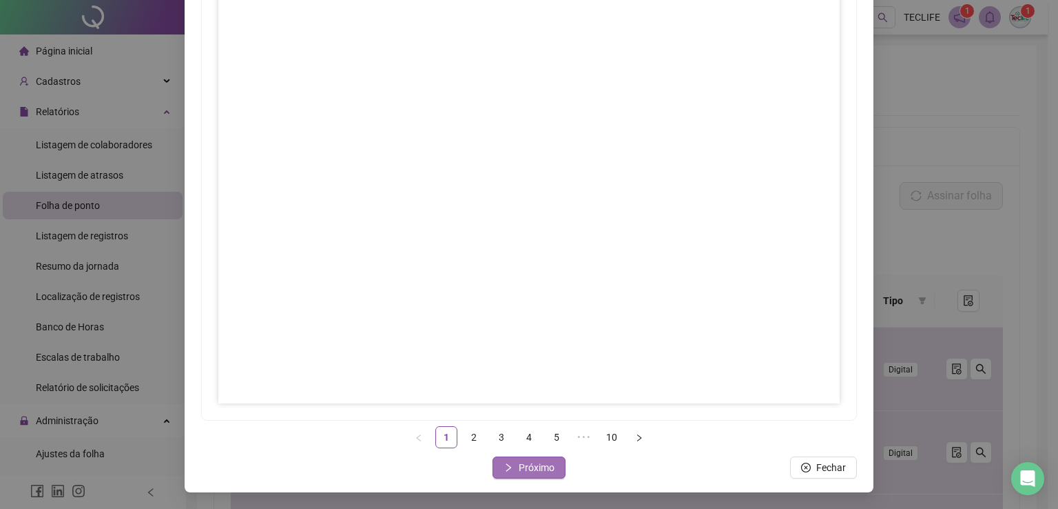
click at [528, 467] on span "Próximo" at bounding box center [537, 467] width 36 height 15
click at [467, 434] on link "2" at bounding box center [474, 437] width 21 height 21
click at [526, 471] on span "Próximo" at bounding box center [537, 467] width 36 height 15
click at [521, 469] on span "Próximo" at bounding box center [537, 467] width 36 height 15
click at [532, 469] on span "Próximo" at bounding box center [537, 467] width 36 height 15
